Goal: Register for event/course

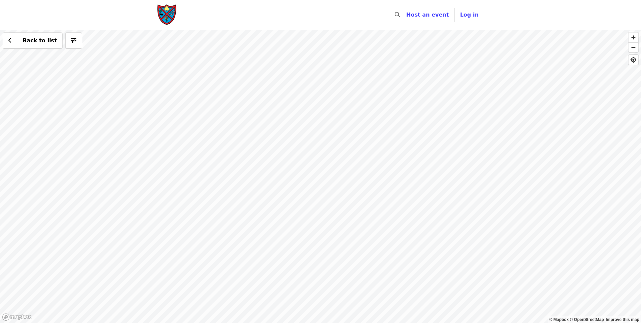
drag, startPoint x: 330, startPoint y: 264, endPoint x: 323, endPoint y: 227, distance: 37.9
click at [323, 227] on div "Back to list" at bounding box center [320, 176] width 641 height 293
click at [262, 252] on div "Back to list" at bounding box center [320, 176] width 641 height 293
click at [323, 303] on div "Back to list" at bounding box center [320, 176] width 641 height 293
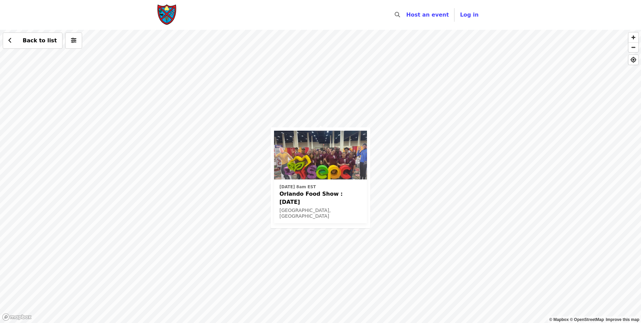
click at [321, 120] on div "[DATE] 8am EST Orlando Food Show : [DATE] [GEOGRAPHIC_DATA], [GEOGRAPHIC_DATA] …" at bounding box center [320, 176] width 641 height 293
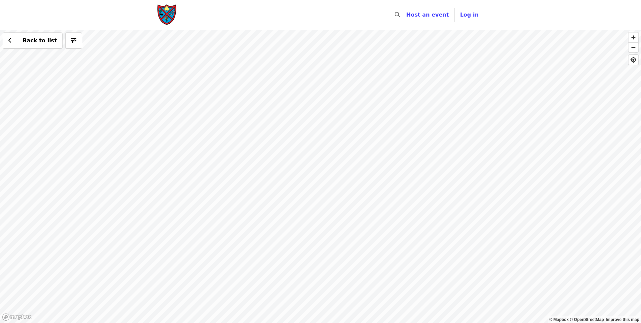
drag, startPoint x: 377, startPoint y: 105, endPoint x: 379, endPoint y: 242, distance: 136.9
click at [379, 242] on div "Back to list" at bounding box center [320, 176] width 641 height 293
click at [406, 136] on div "Back to list" at bounding box center [320, 176] width 641 height 293
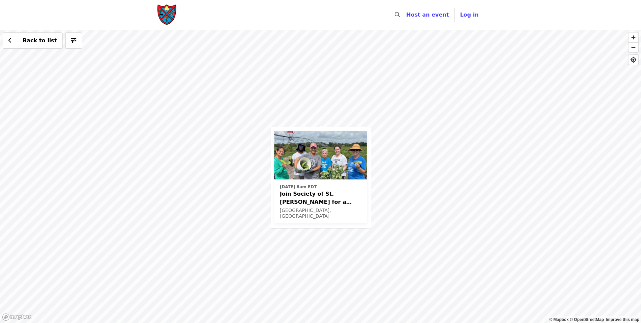
click at [306, 191] on span "Join Society of St. [PERSON_NAME] for a Glean this Fall! ✨" at bounding box center [321, 198] width 82 height 16
click at [316, 147] on img at bounding box center [321, 155] width 93 height 49
click at [320, 118] on div "[DATE] 8am EDT Join Society of St. [PERSON_NAME] for a Glean this Fall! ✨ Orlan…" at bounding box center [320, 176] width 641 height 293
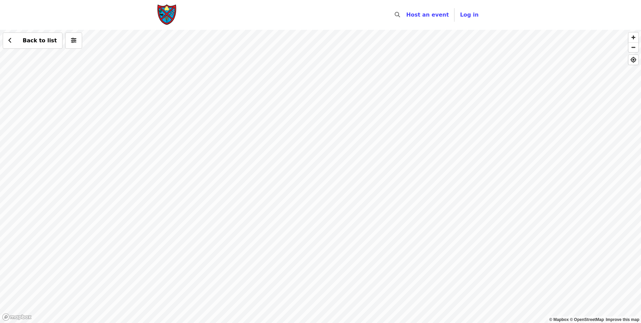
click at [175, 65] on div "Back to list" at bounding box center [320, 176] width 641 height 293
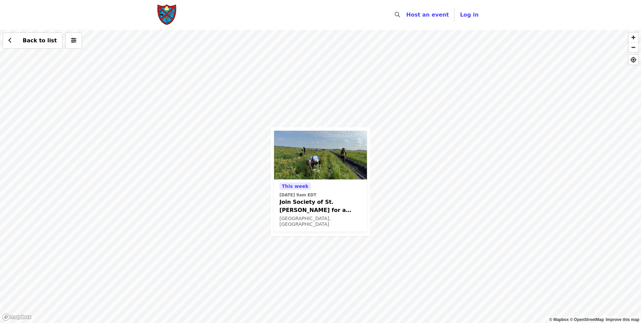
click at [322, 121] on div "[DATE][DATE] 9am EDT Join Society of St. [PERSON_NAME] for a Glean in Mt. [PERS…" at bounding box center [320, 176] width 641 height 293
click at [322, 119] on div "[DATE][DATE] 9am EDT Join Society of St. [PERSON_NAME] for a Glean in Mt. [PERS…" at bounding box center [320, 176] width 641 height 293
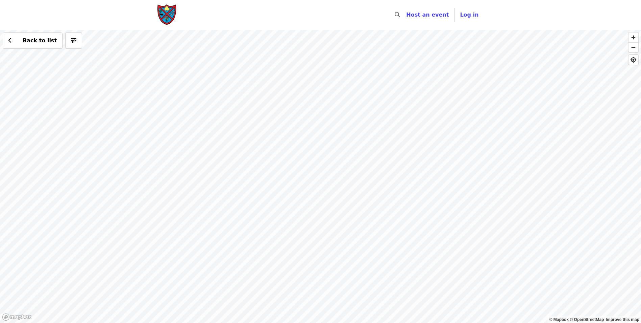
drag, startPoint x: 397, startPoint y: 109, endPoint x: 379, endPoint y: 311, distance: 203.6
click at [387, 322] on html "Skip to content ​ Host an event Host Log in © Mapbox © OpenStreetMap Improve th…" at bounding box center [320, 161] width 641 height 323
drag, startPoint x: 393, startPoint y: 150, endPoint x: 391, endPoint y: 207, distance: 57.2
click at [391, 210] on div "Back to list" at bounding box center [320, 176] width 641 height 293
click at [378, 111] on div "Back to list" at bounding box center [320, 176] width 641 height 293
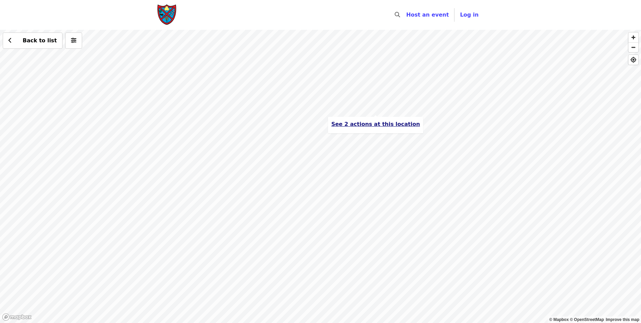
click at [366, 122] on span "See 2 actions at this location" at bounding box center [375, 124] width 89 height 6
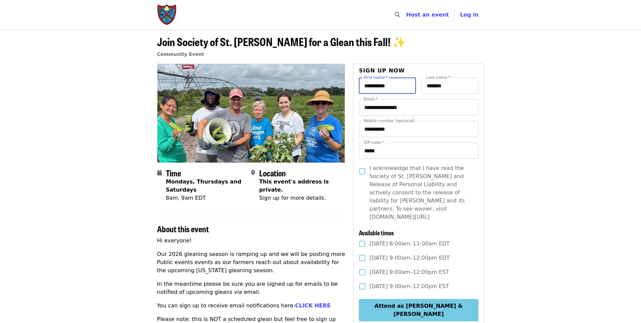
click at [396, 80] on input "**********" at bounding box center [387, 85] width 57 height 16
type input "****"
click at [359, 299] on button "Attend as Paul" at bounding box center [418, 307] width 119 height 16
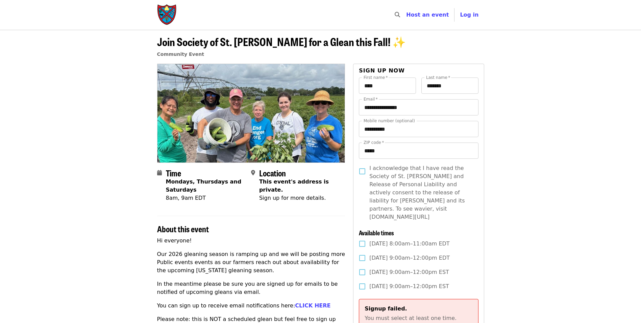
click at [510, 116] on article "Join Society of St. Andrew for a Glean this Fall! ✨ Community Event Time Monday…" at bounding box center [320, 304] width 641 height 548
